Goal: Information Seeking & Learning: Learn about a topic

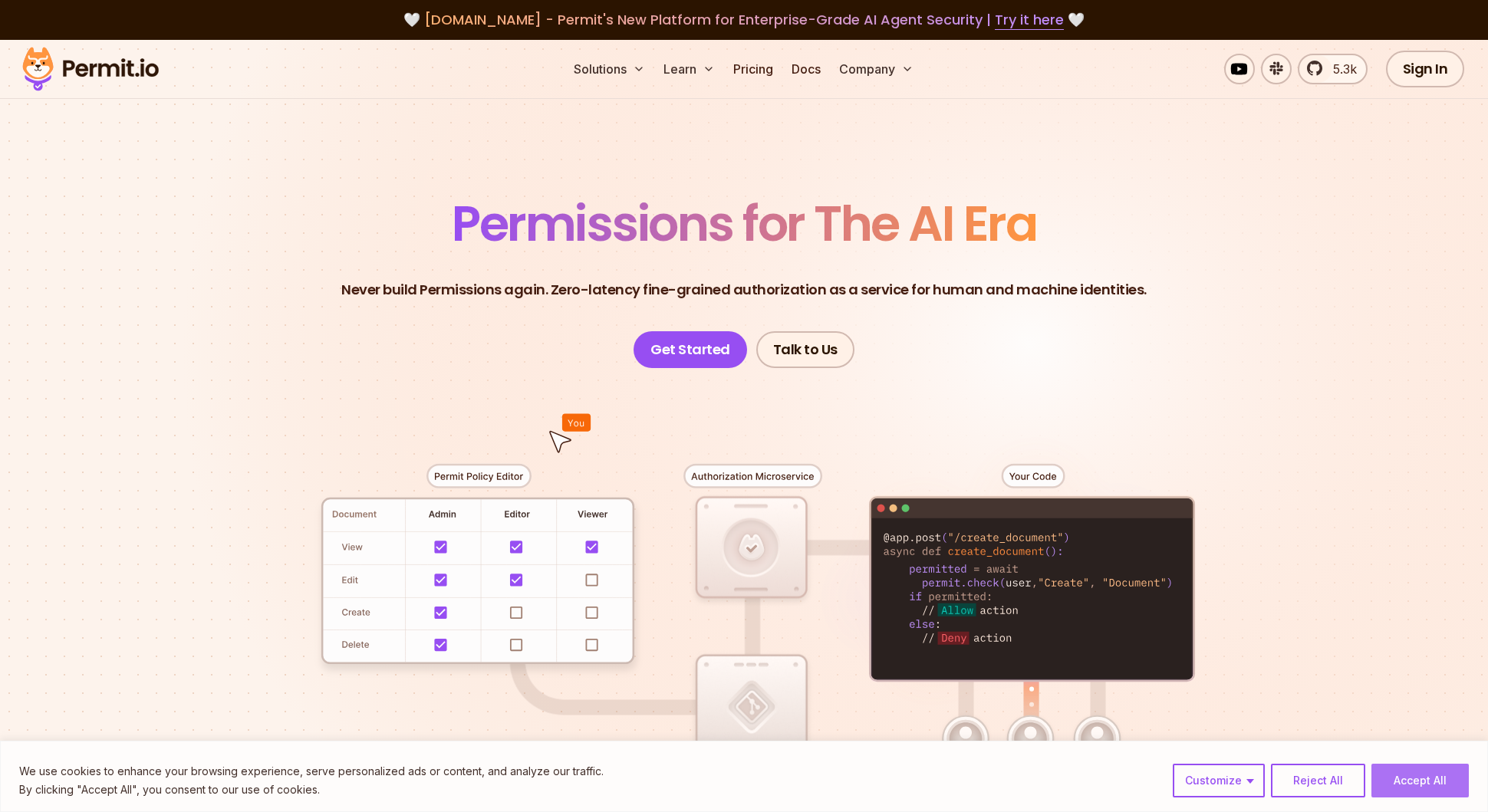
click at [1413, 766] on button "Accept All" at bounding box center [1420, 780] width 97 height 34
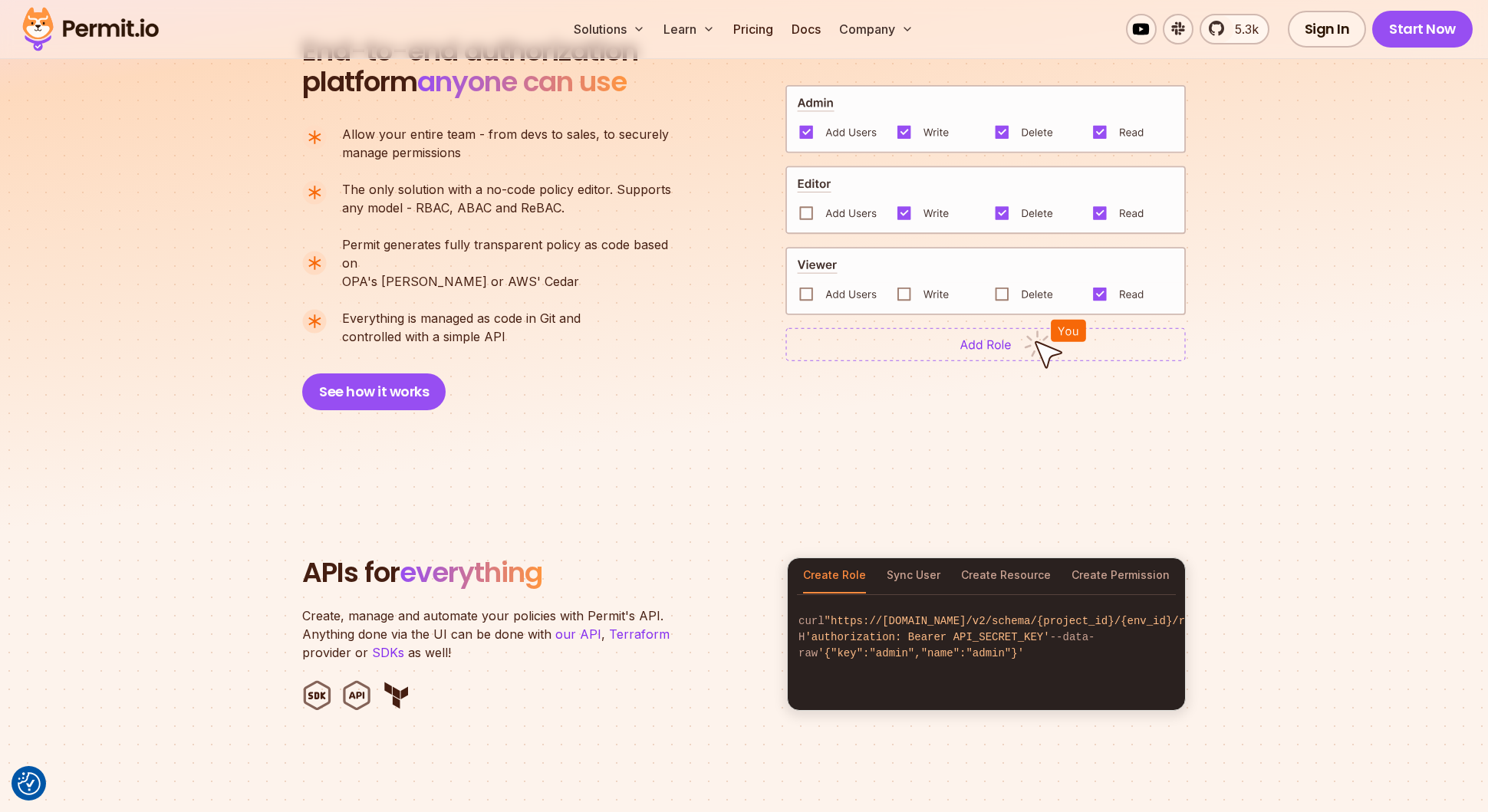
scroll to position [1150, 0]
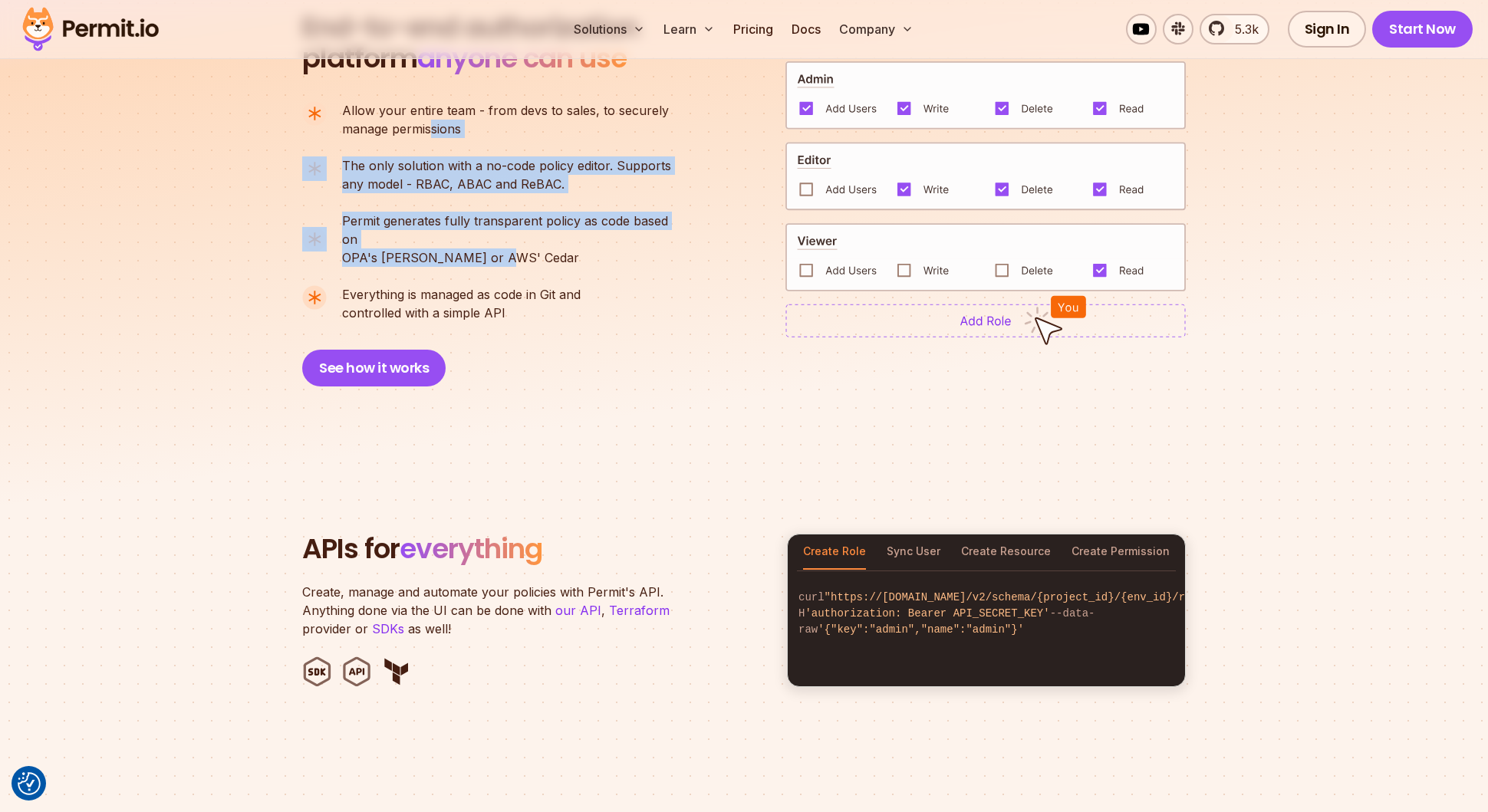
drag, startPoint x: 503, startPoint y: 314, endPoint x: 427, endPoint y: 134, distance: 195.4
click at [428, 132] on ul "Allow your entire team - from devs to sales, to securely manage permissions The…" at bounding box center [493, 211] width 382 height 221
click at [427, 134] on p "Allow your entire team - from devs to sales, to securely manage permissions" at bounding box center [505, 119] width 326 height 37
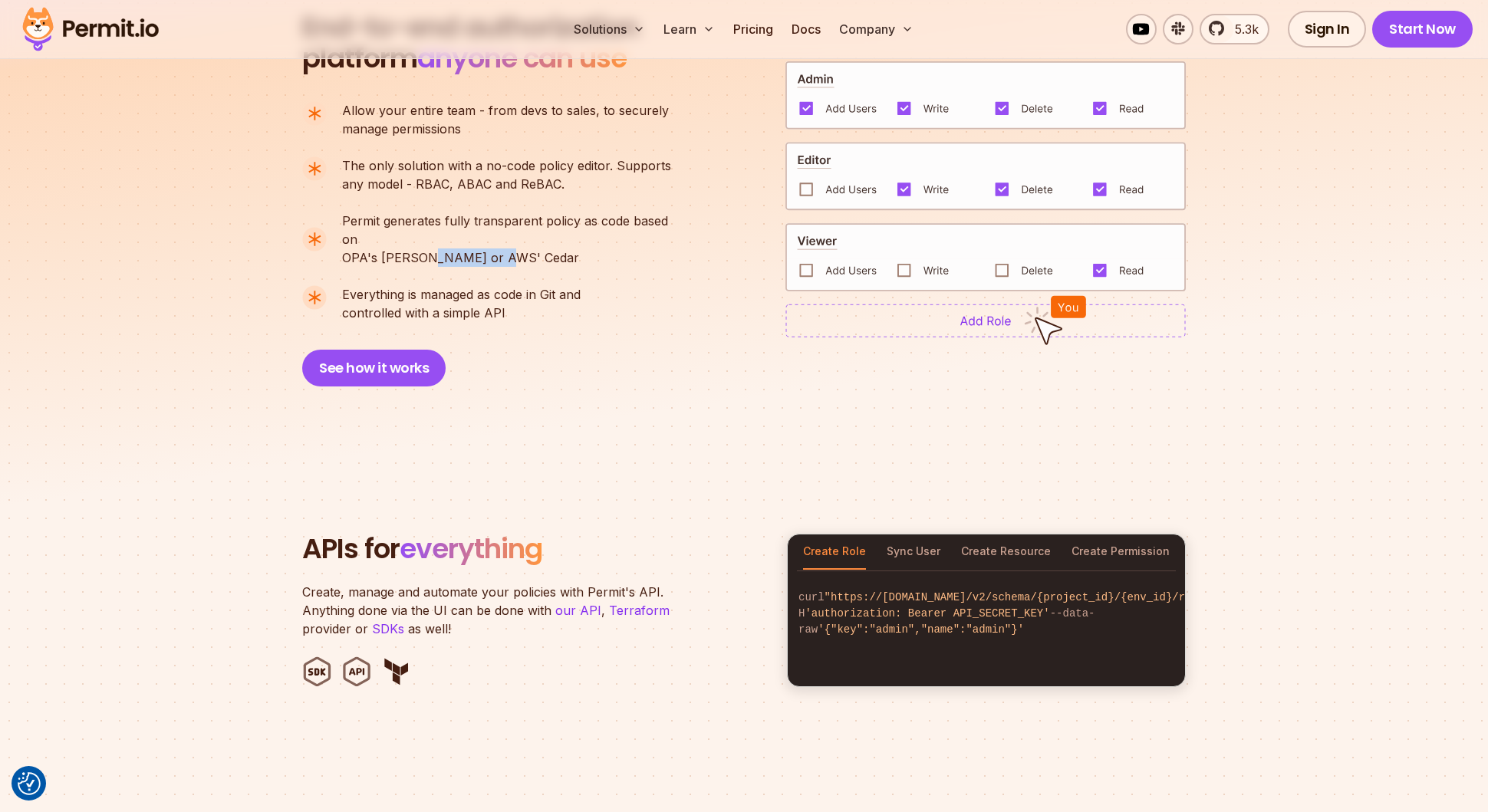
drag, startPoint x: 425, startPoint y: 237, endPoint x: 499, endPoint y: 238, distance: 74.0
click at [499, 238] on p "Permit generates fully transparent policy as code based on OPA's [PERSON_NAME] …" at bounding box center [513, 239] width 342 height 56
click at [901, 534] on button "Sync User" at bounding box center [913, 552] width 54 height 35
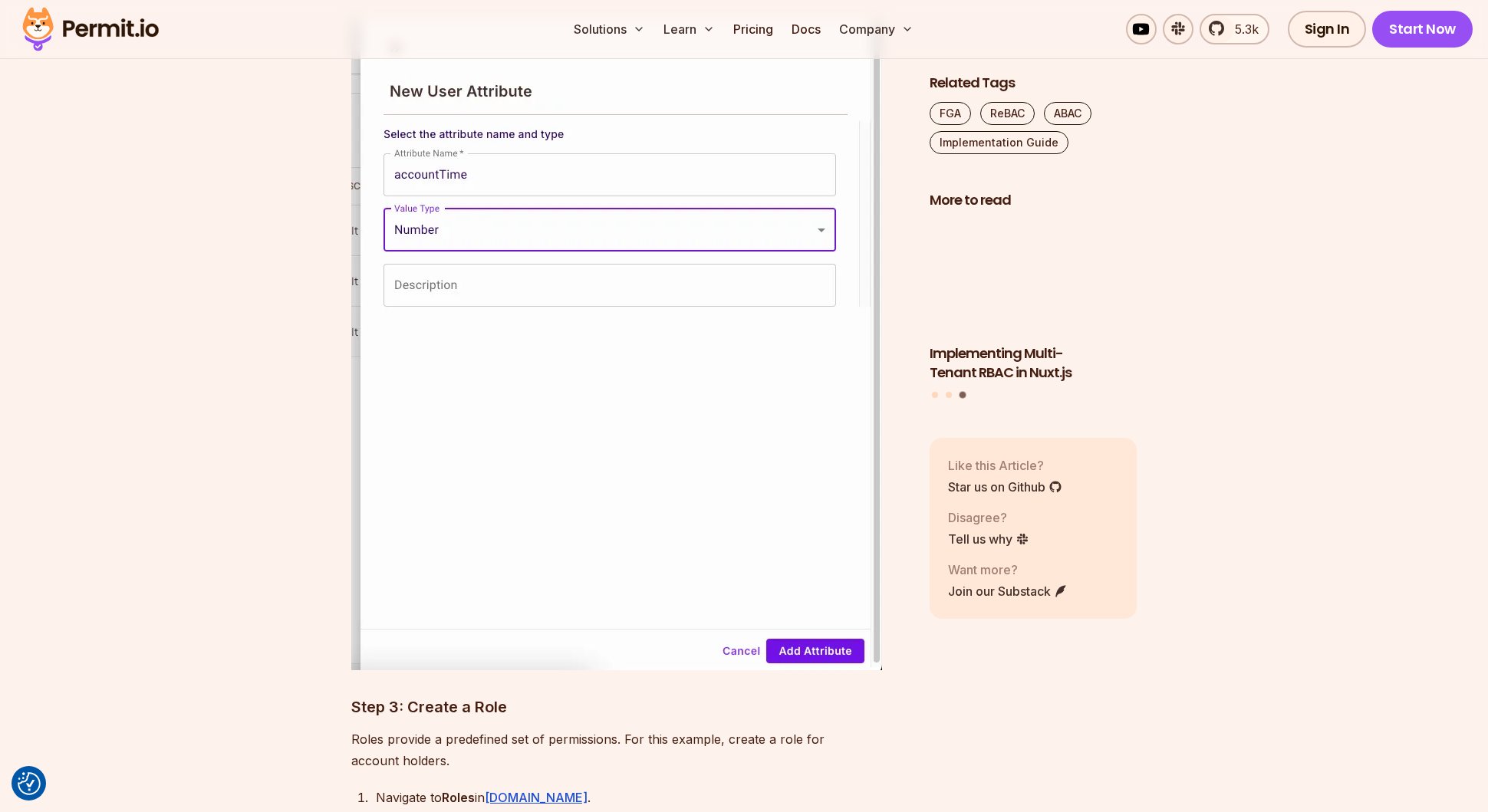
scroll to position [5595, 0]
